Goal: Task Accomplishment & Management: Complete application form

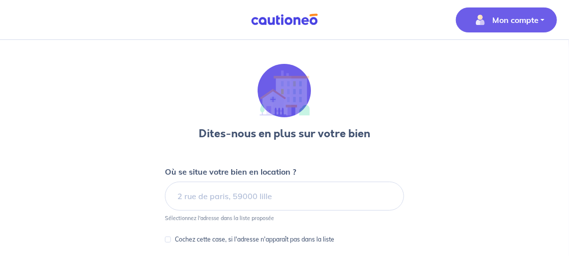
click at [489, 28] on button "Mon compte" at bounding box center [506, 19] width 101 height 25
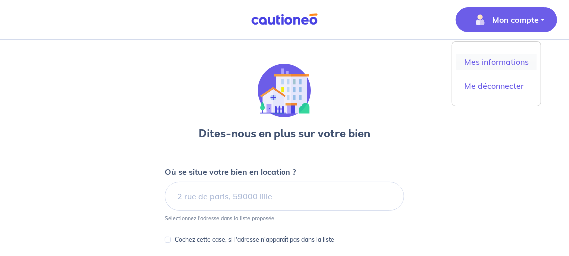
click at [488, 55] on link "Mes informations" at bounding box center [497, 62] width 80 height 16
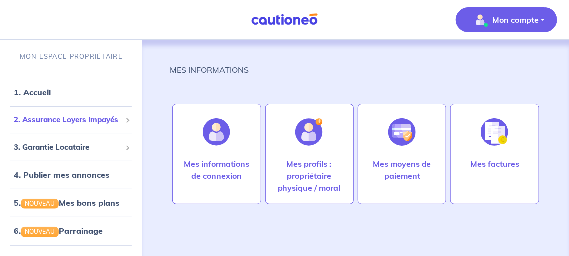
click at [76, 124] on span "2. Assurance Loyers Impayés" at bounding box center [67, 119] width 107 height 11
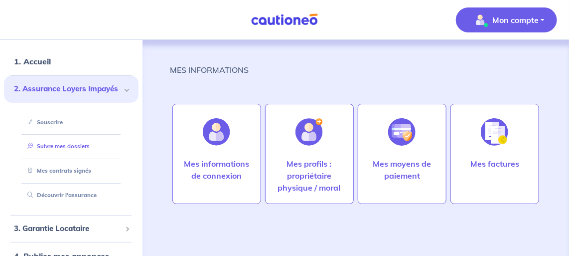
scroll to position [45, 0]
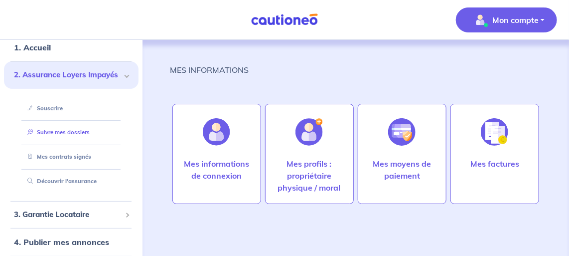
click at [62, 133] on link "Suivre mes dossiers" at bounding box center [56, 132] width 66 height 7
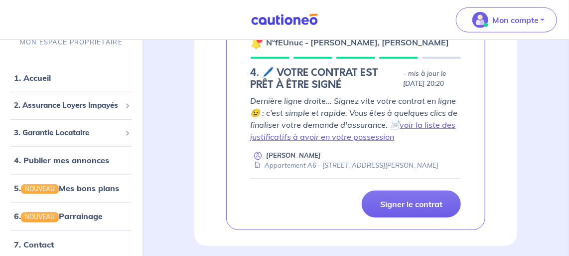
scroll to position [56, 0]
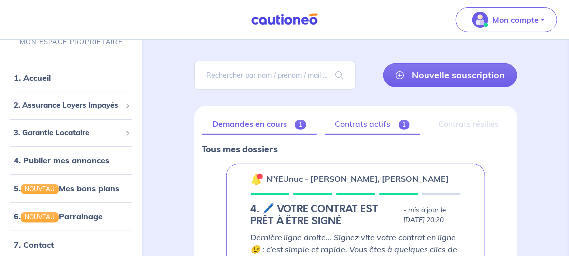
click at [372, 126] on link "Contrats actifs 1" at bounding box center [372, 124] width 95 height 21
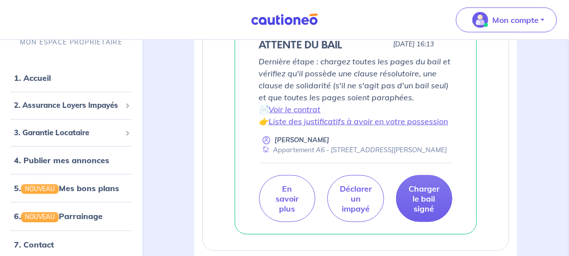
scroll to position [272, 0]
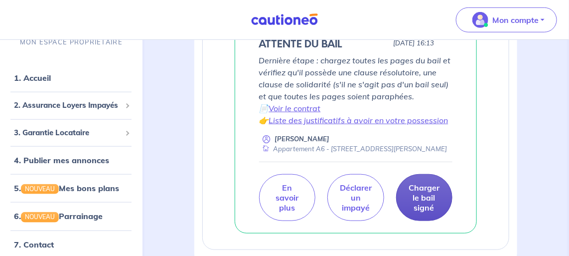
click at [431, 206] on p "Charger le bail signé" at bounding box center [424, 197] width 31 height 30
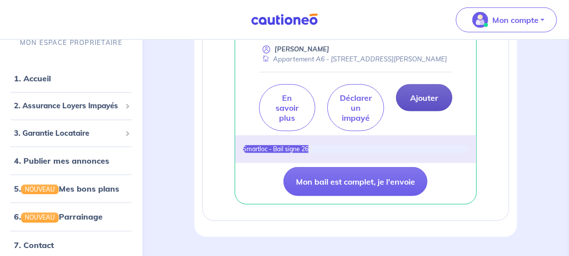
scroll to position [362, 0]
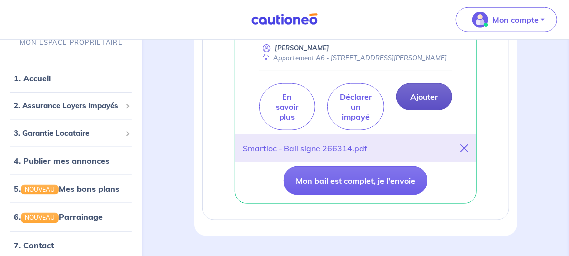
click at [412, 102] on p "Ajouter" at bounding box center [424, 97] width 28 height 10
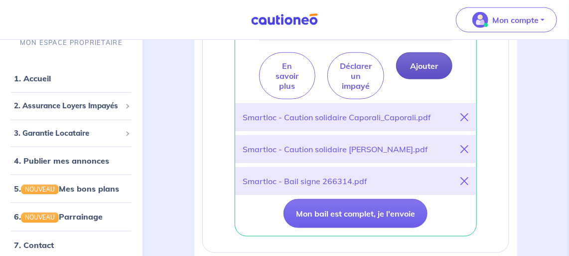
scroll to position [408, 0]
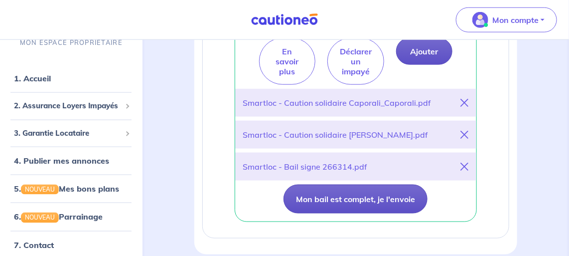
click at [343, 206] on button "Mon bail est complet, je l'envoie" at bounding box center [356, 198] width 144 height 29
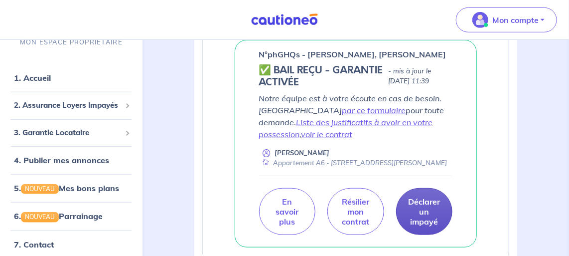
scroll to position [210, 0]
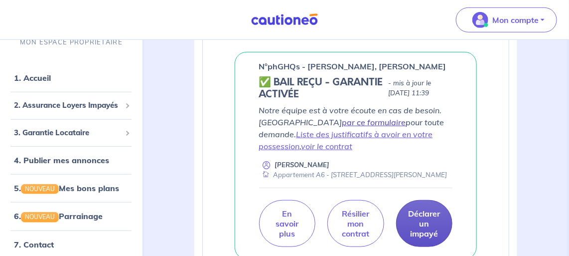
click at [343, 121] on link "par ce formulaire" at bounding box center [375, 122] width 64 height 10
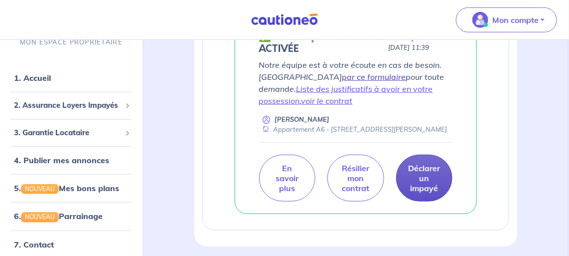
click at [343, 73] on link "par ce formulaire" at bounding box center [375, 77] width 64 height 10
click at [353, 96] on link "voir le contrat" at bounding box center [327, 101] width 51 height 10
